Goal: Task Accomplishment & Management: Use online tool/utility

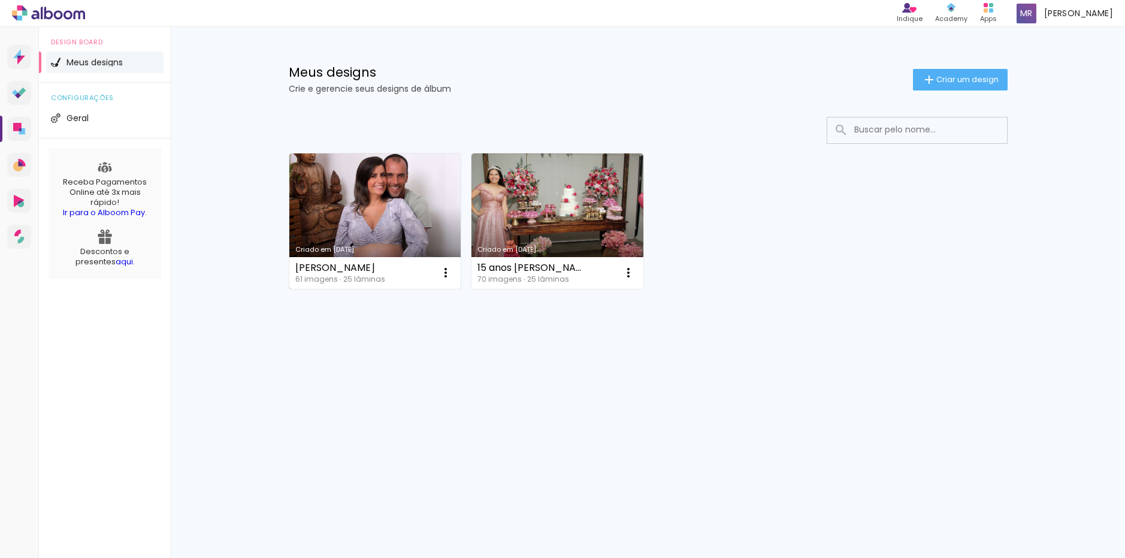
click at [391, 195] on link "Criado em [DATE]" at bounding box center [375, 220] width 172 height 135
